Goal: Communication & Community: Participate in discussion

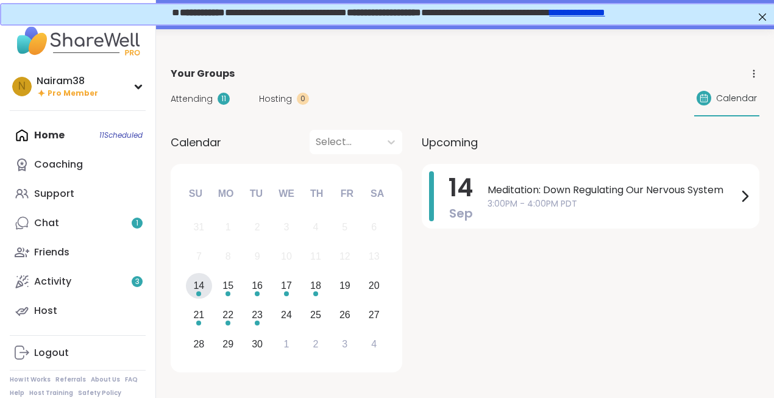
click at [201, 282] on div "14" at bounding box center [198, 285] width 11 height 16
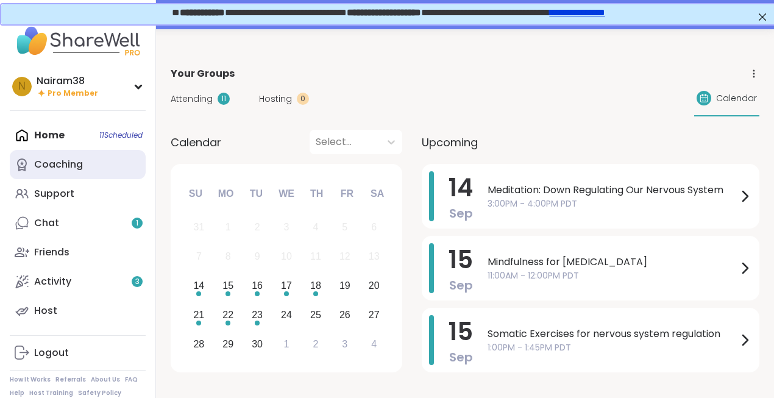
click at [87, 167] on link "Coaching" at bounding box center [78, 164] width 136 height 29
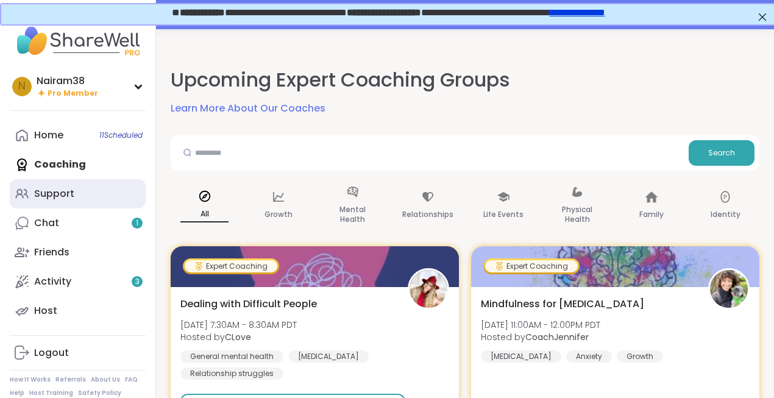
click at [64, 191] on div "Support" at bounding box center [54, 193] width 40 height 13
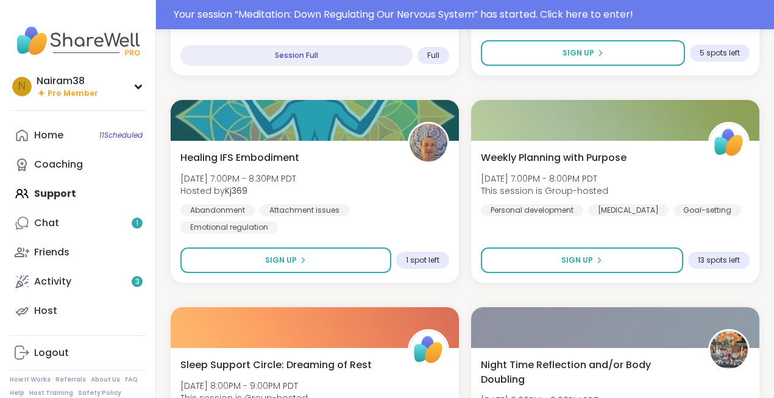
scroll to position [1783, 0]
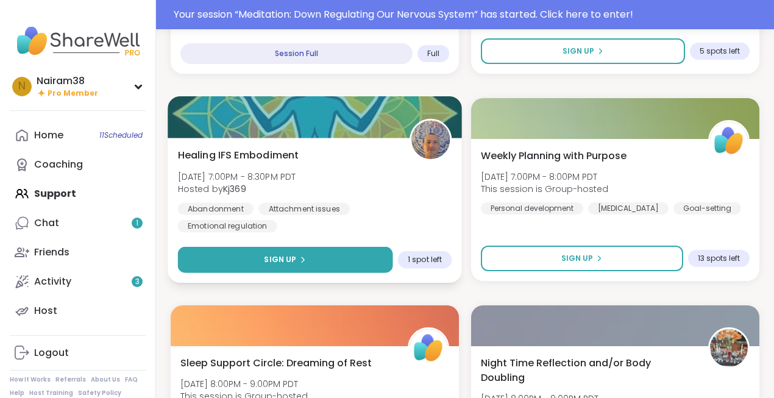
click at [334, 258] on button "Sign Up" at bounding box center [285, 260] width 215 height 26
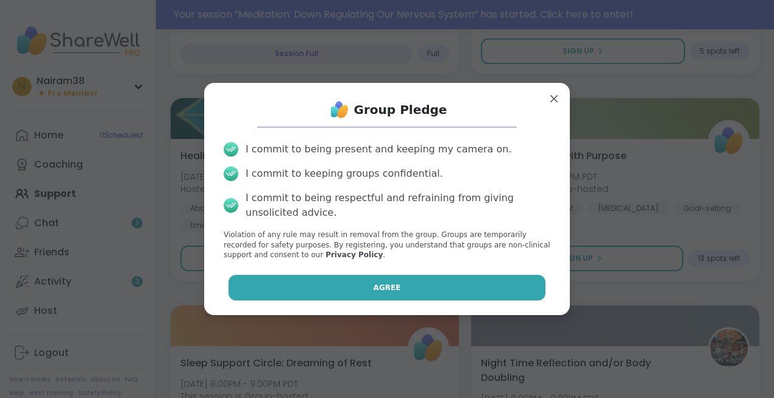
click at [379, 284] on span "Agree" at bounding box center [386, 287] width 27 height 11
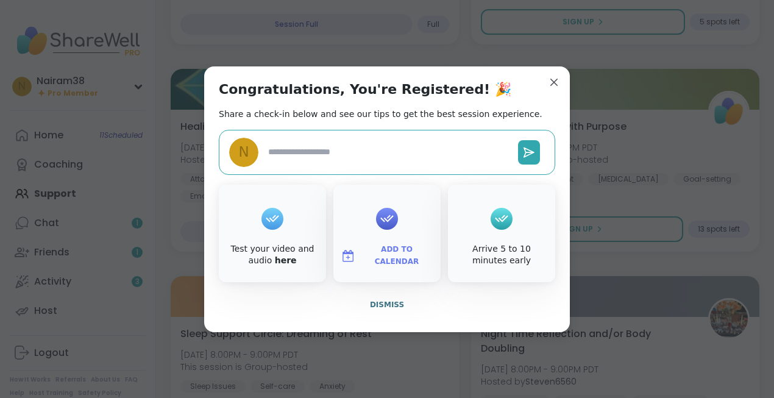
scroll to position [1753, 0]
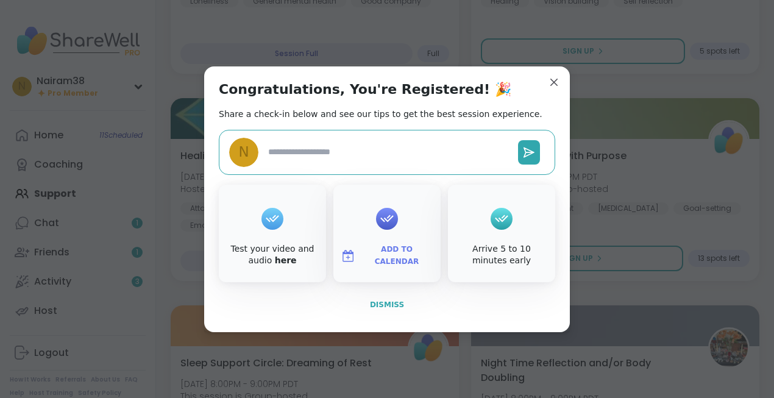
click at [389, 306] on span "Dismiss" at bounding box center [387, 304] width 34 height 9
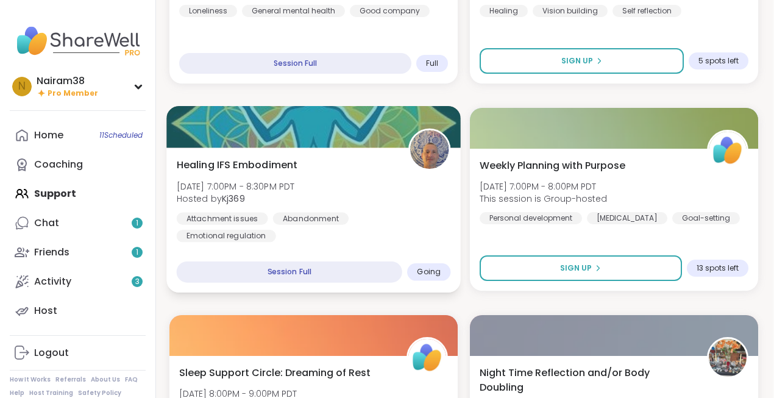
scroll to position [1739, 1]
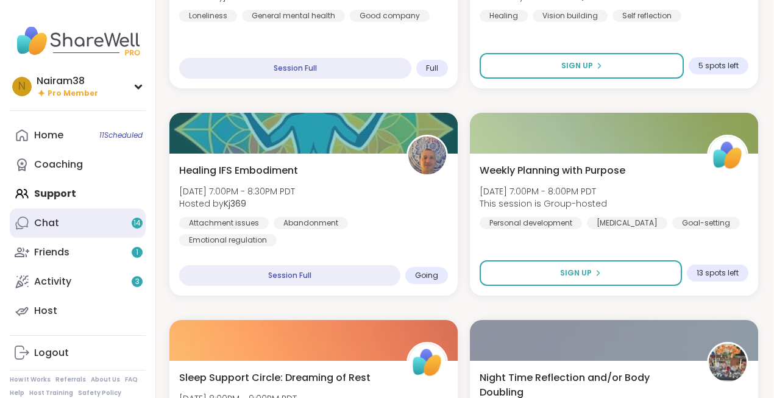
click at [57, 222] on div "Chat 14" at bounding box center [46, 222] width 25 height 13
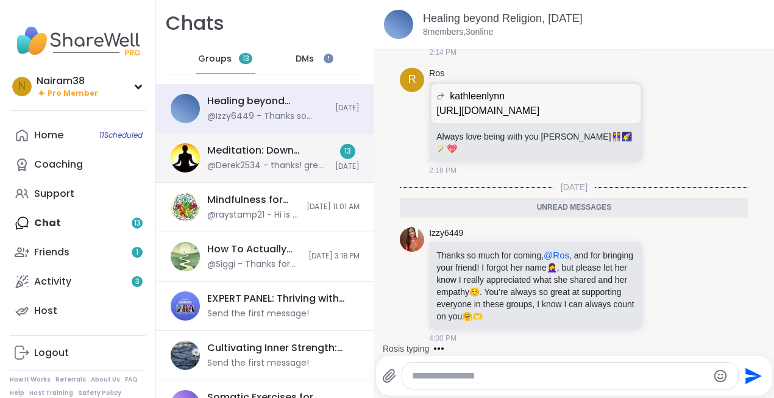
click at [268, 155] on div "Meditation: Down Regulating Our Nervous System, [DATE]" at bounding box center [267, 150] width 121 height 13
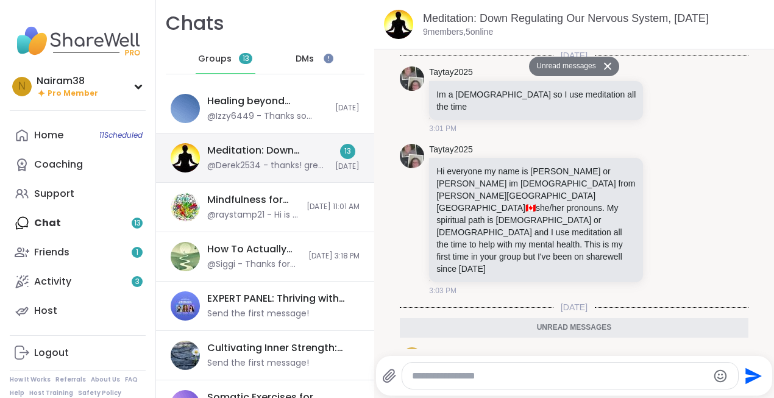
scroll to position [1017, 0]
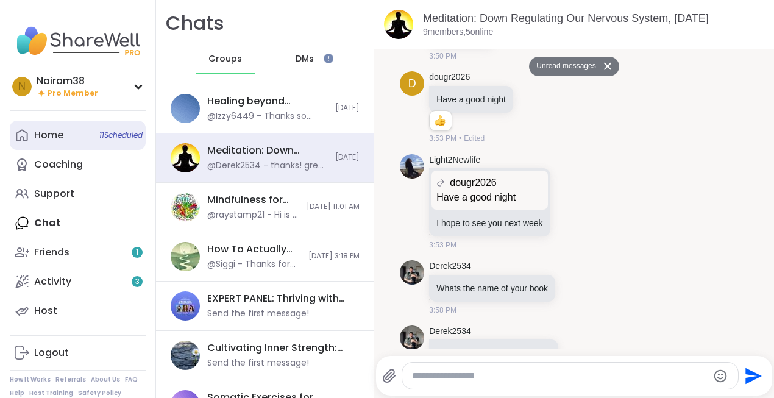
click at [64, 133] on link "Home 11 Scheduled" at bounding box center [78, 135] width 136 height 29
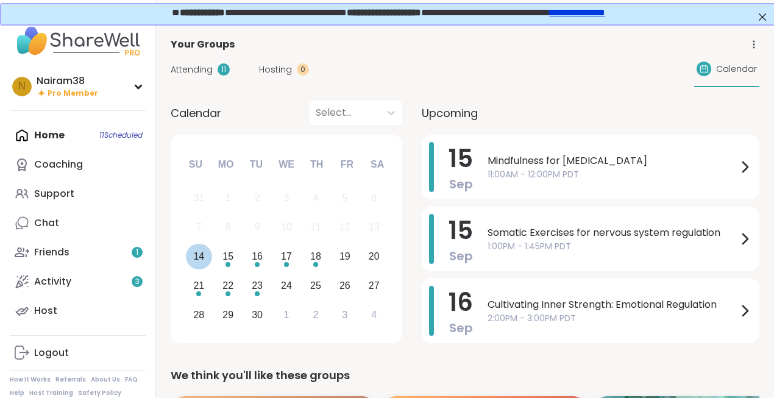
click at [194, 256] on div "14" at bounding box center [198, 256] width 11 height 16
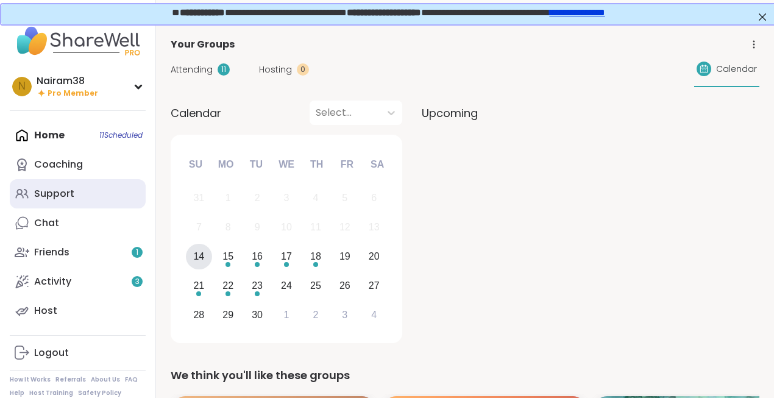
click at [79, 199] on link "Support" at bounding box center [78, 193] width 136 height 29
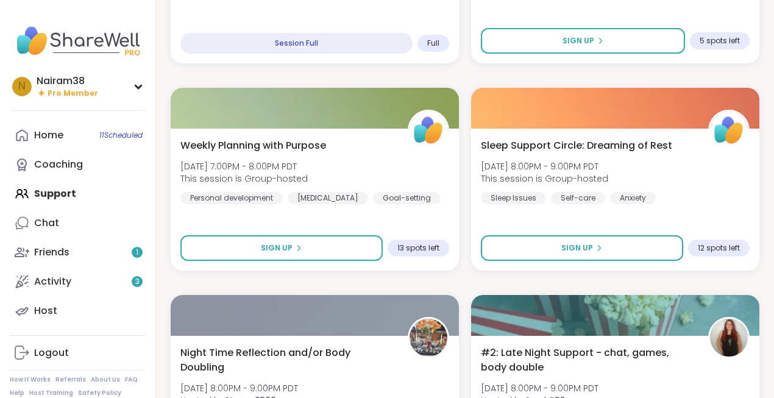
scroll to position [1757, 0]
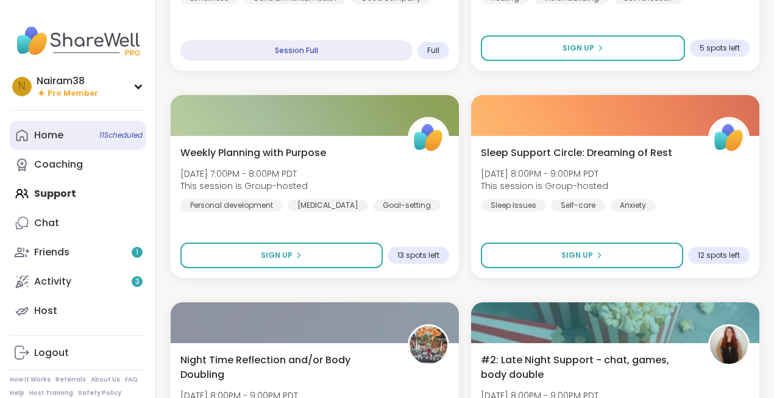
click at [118, 139] on span "11 Scheduled" at bounding box center [120, 135] width 43 height 10
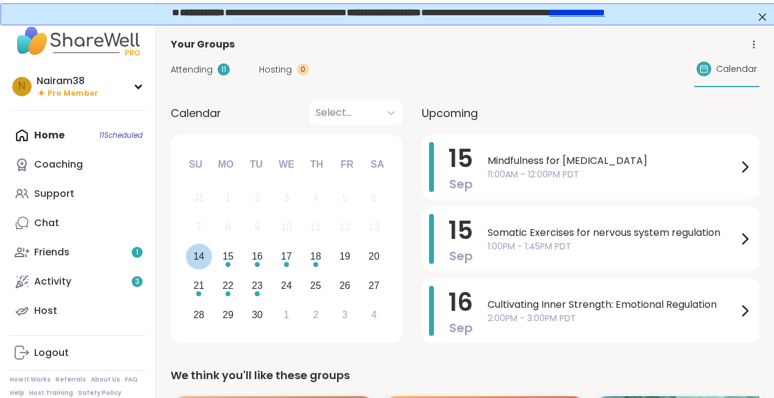
click at [199, 257] on div "14" at bounding box center [198, 256] width 11 height 16
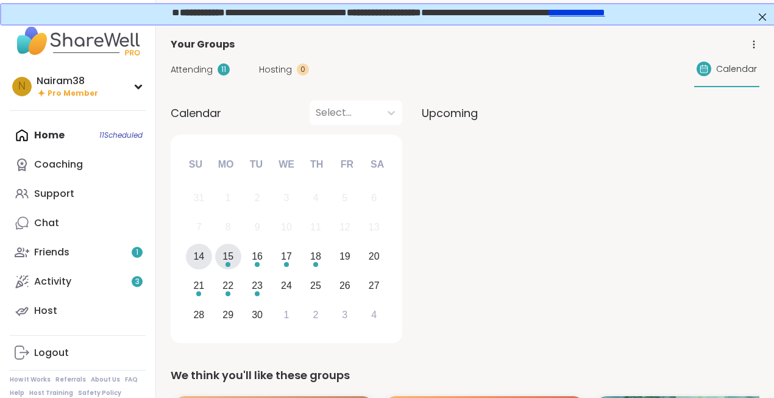
click at [230, 264] on div "Choose Monday, September 15th, 2025" at bounding box center [227, 264] width 5 height 5
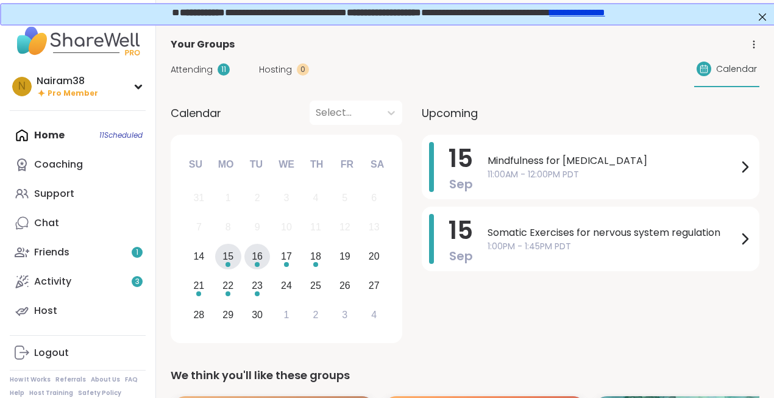
click at [263, 259] on div "16" at bounding box center [257, 257] width 26 height 26
click at [282, 259] on div "17" at bounding box center [286, 256] width 11 height 16
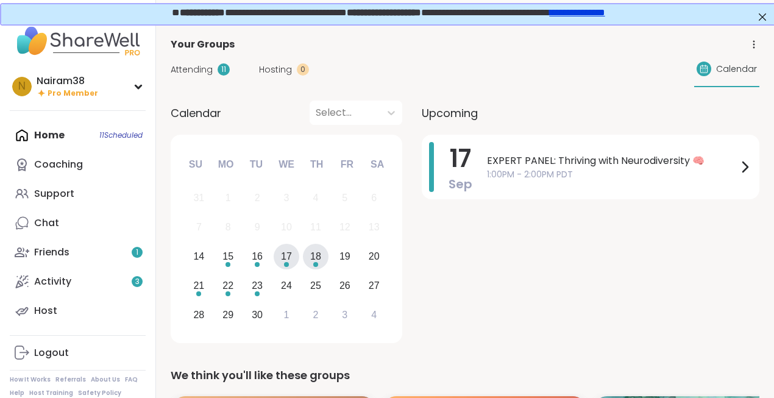
click at [312, 262] on div "18" at bounding box center [315, 256] width 11 height 16
click at [200, 285] on div "21" at bounding box center [198, 285] width 11 height 16
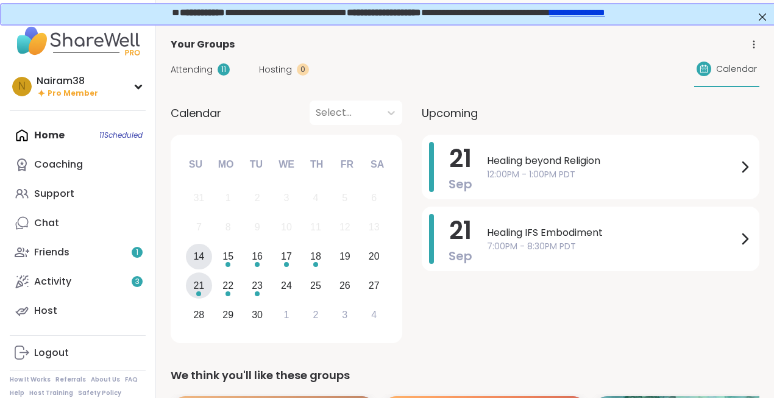
click at [200, 256] on div "14" at bounding box center [198, 256] width 11 height 16
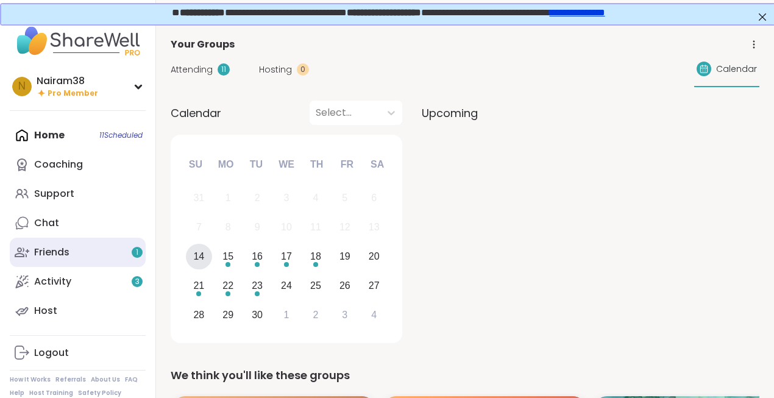
click at [105, 255] on link "Friends 1" at bounding box center [78, 252] width 136 height 29
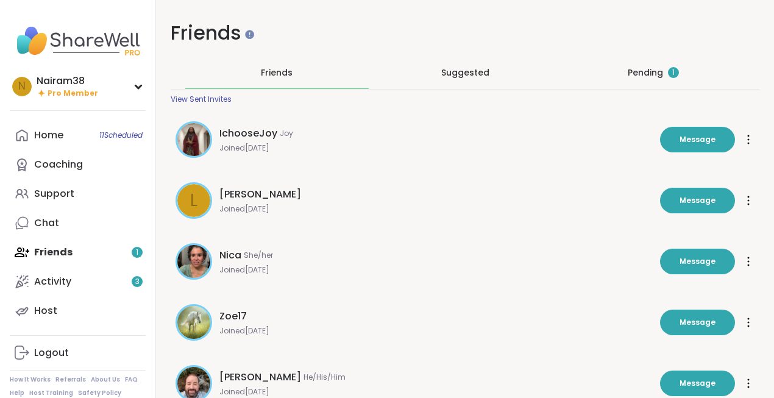
click at [646, 68] on div "Pending 1" at bounding box center [652, 72] width 51 height 12
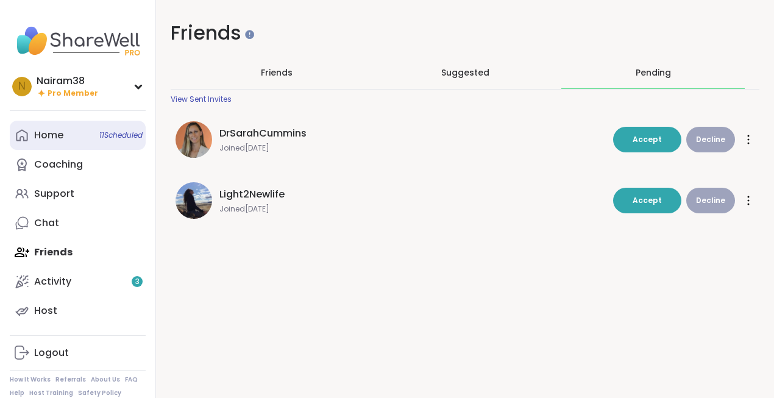
click at [92, 138] on link "Home 11 Scheduled" at bounding box center [78, 135] width 136 height 29
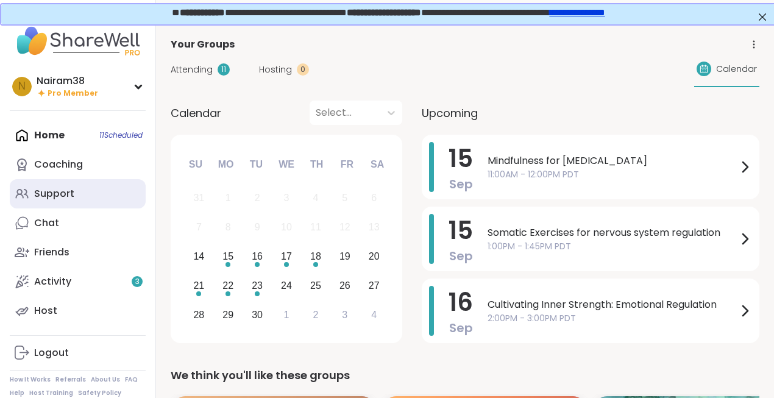
click at [73, 191] on link "Support" at bounding box center [78, 193] width 136 height 29
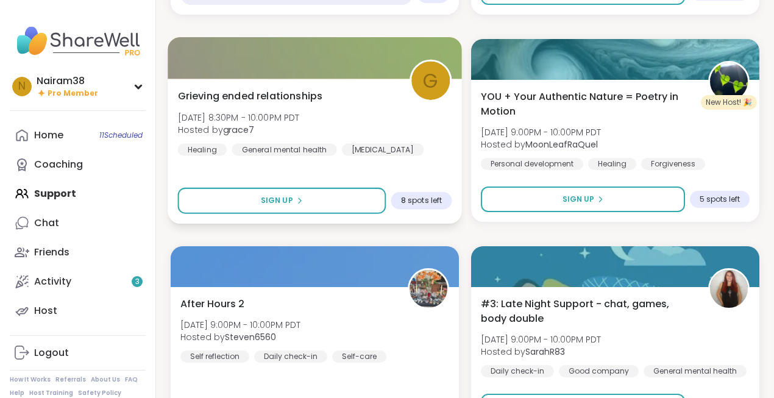
scroll to position [2228, 0]
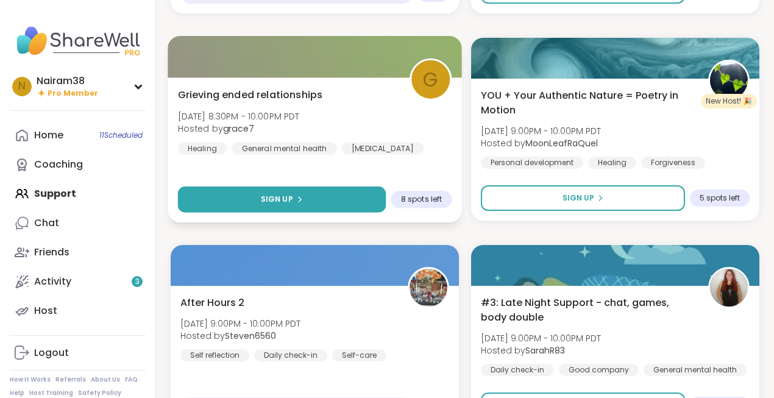
click at [331, 204] on button "Sign Up" at bounding box center [282, 199] width 208 height 26
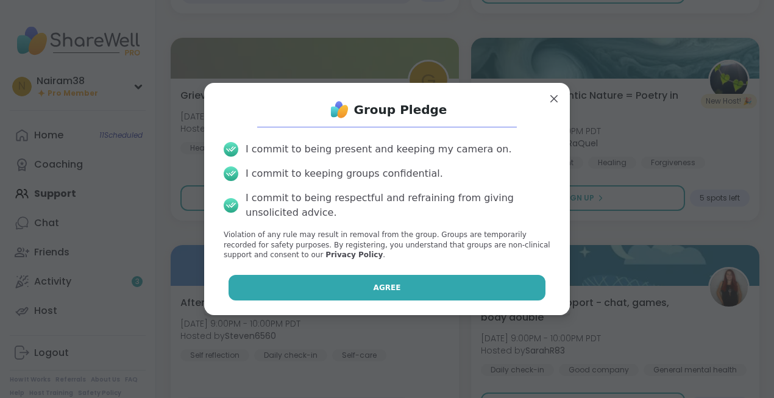
click at [390, 293] on button "Agree" at bounding box center [386, 288] width 317 height 26
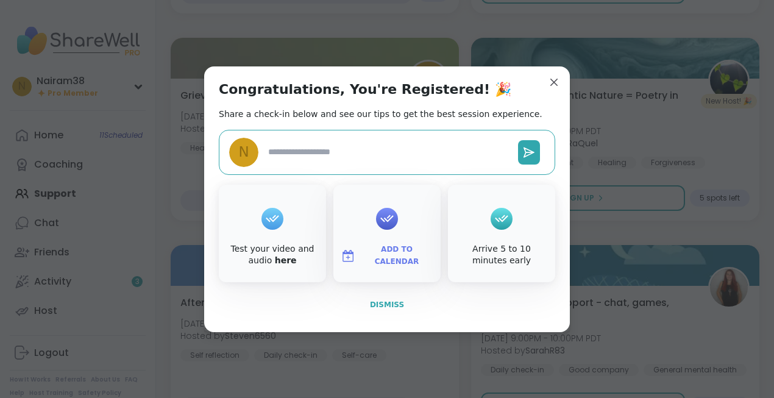
type textarea "*"
click at [384, 308] on span "Dismiss" at bounding box center [387, 304] width 34 height 9
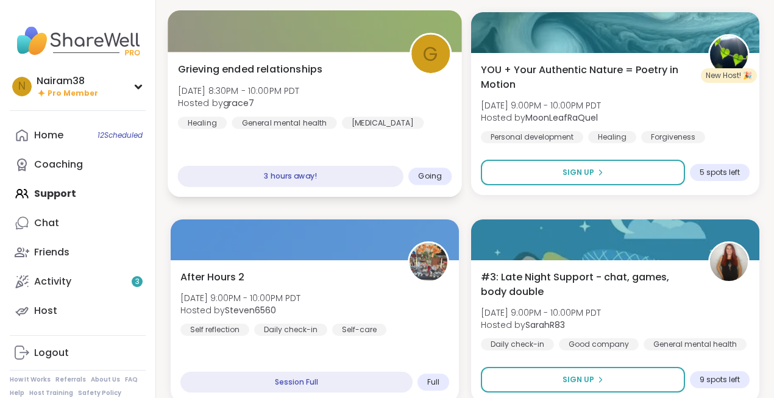
scroll to position [2253, 0]
